Goal: Task Accomplishment & Management: Manage account settings

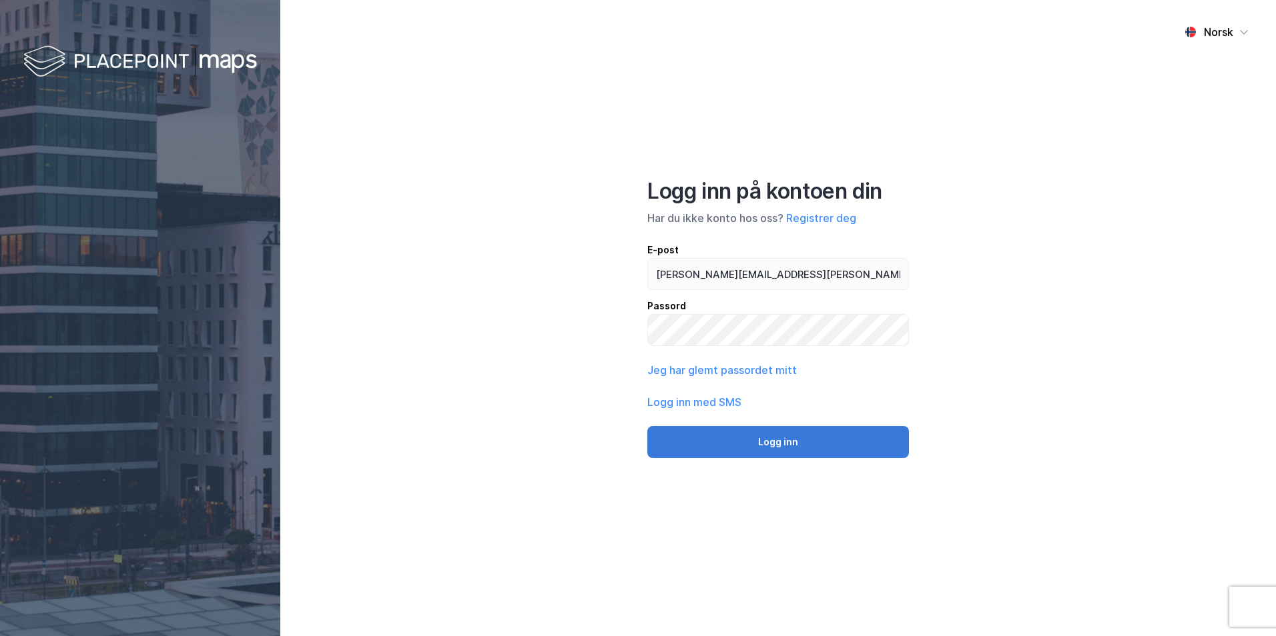
click at [784, 446] on button "Logg inn" at bounding box center [778, 442] width 262 height 32
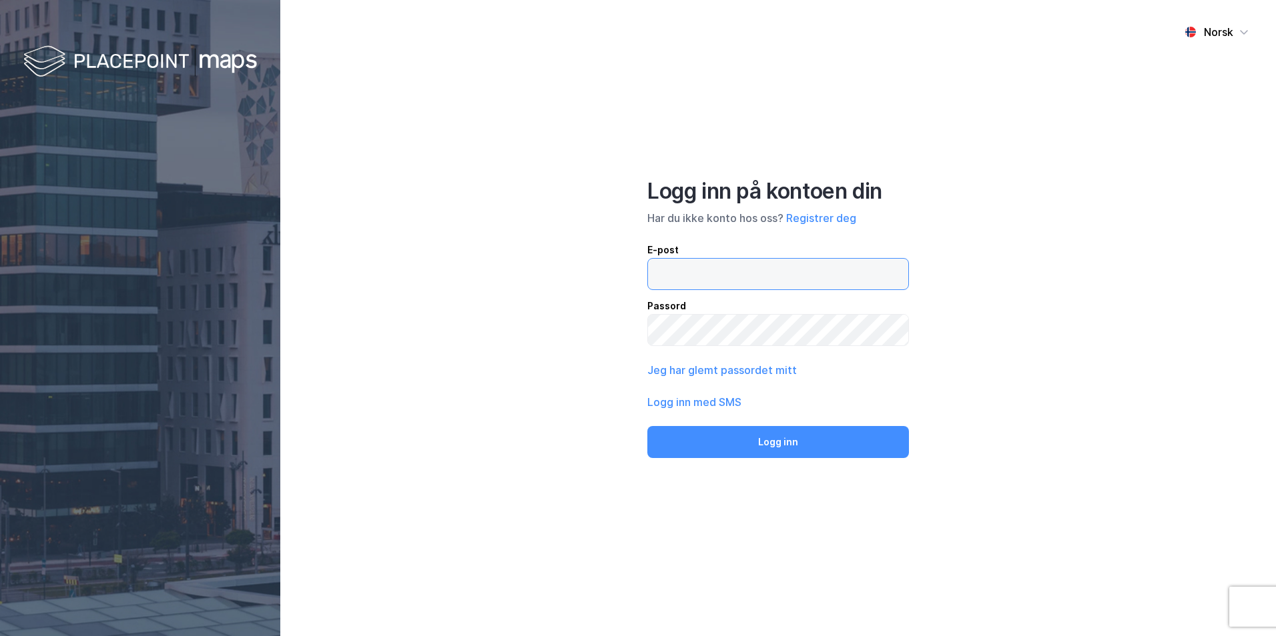
type input "[PERSON_NAME][EMAIL_ADDRESS][PERSON_NAME][PERSON_NAME][DOMAIN_NAME]"
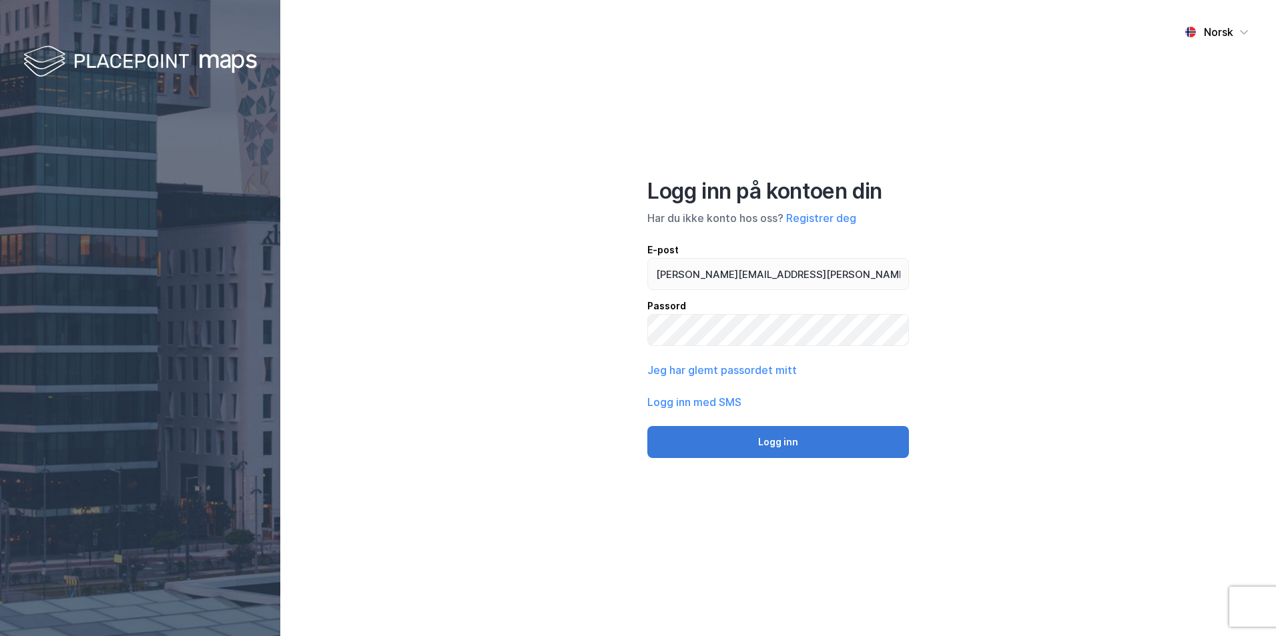
click at [803, 439] on button "Logg inn" at bounding box center [778, 442] width 262 height 32
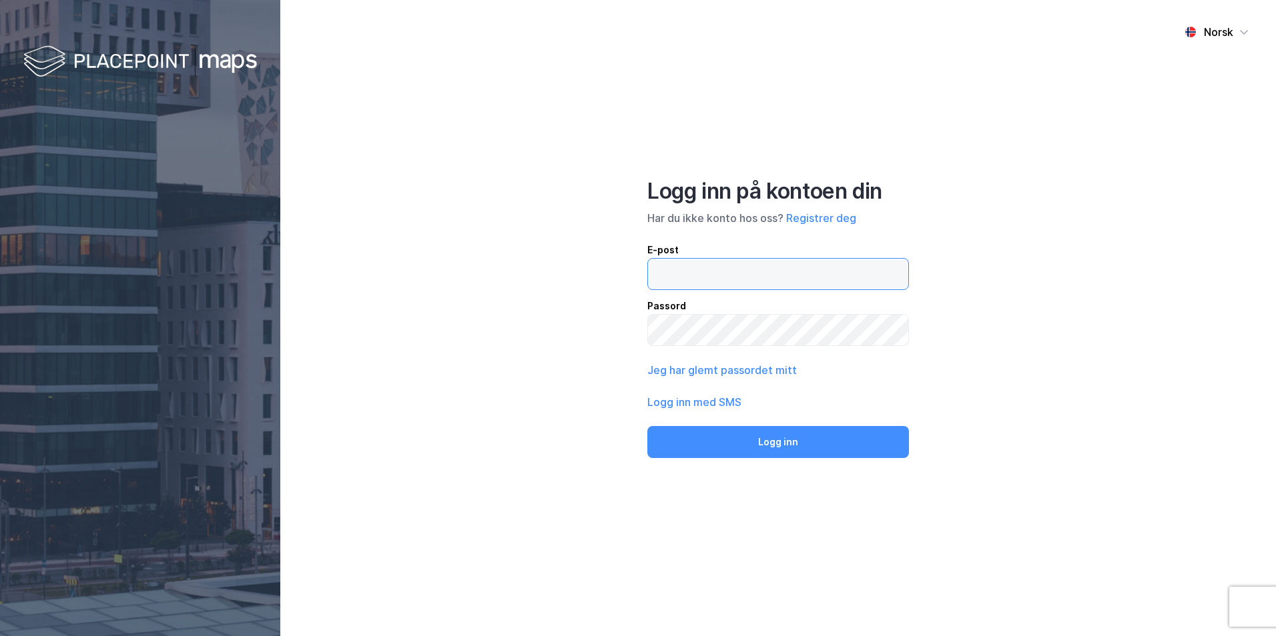
type input "[PERSON_NAME][EMAIL_ADDRESS][PERSON_NAME][PERSON_NAME][DOMAIN_NAME]"
